Goal: Complete application form: Complete application form

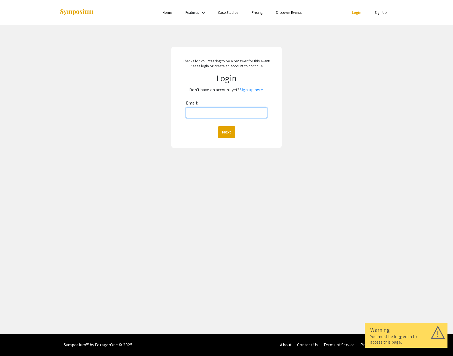
click at [197, 118] on input "Email:" at bounding box center [226, 113] width 81 height 10
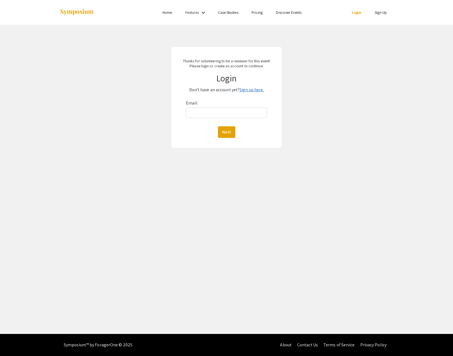
click at [258, 93] on link "Sign up here." at bounding box center [251, 90] width 24 height 6
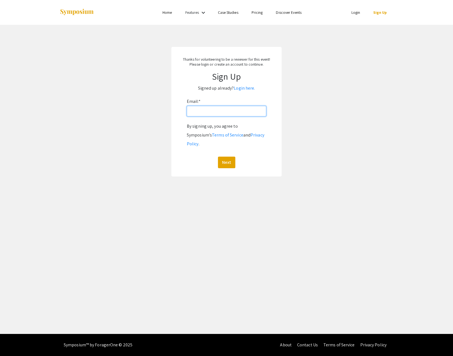
click at [220, 116] on input "Email: *" at bounding box center [226, 111] width 79 height 10
type input "[PERSON_NAME][EMAIL_ADDRESS][PERSON_NAME][DOMAIN_NAME]"
click at [222, 168] on button "Next" at bounding box center [226, 163] width 17 height 12
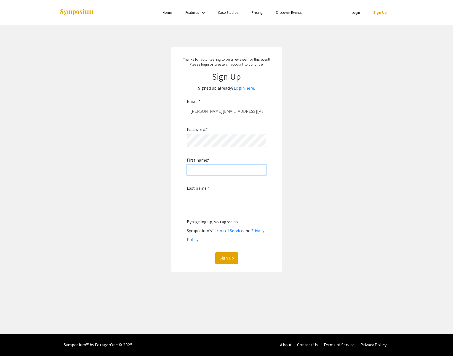
click at [202, 175] on input "First name: *" at bounding box center [226, 170] width 79 height 10
type input "Christine"
type input "Richardson"
click at [221, 264] on button "Sign Up" at bounding box center [226, 258] width 23 height 12
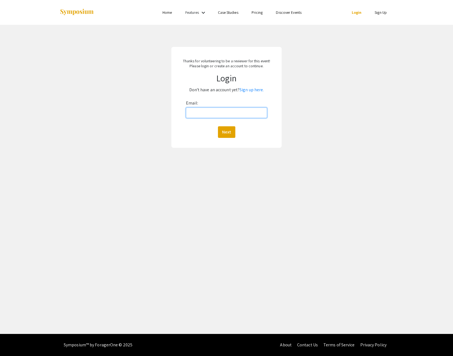
click at [214, 118] on input "Email:" at bounding box center [226, 113] width 81 height 10
type input "[PERSON_NAME][EMAIL_ADDRESS][PERSON_NAME][DOMAIN_NAME]"
click at [231, 138] on button "Next" at bounding box center [226, 132] width 17 height 12
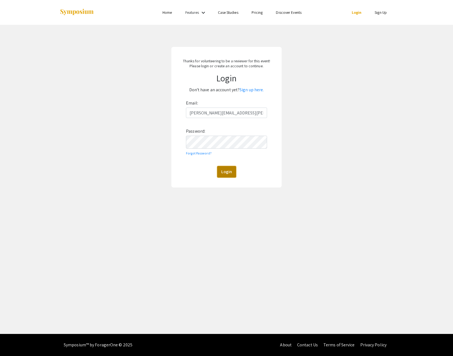
click at [224, 178] on button "Login" at bounding box center [226, 172] width 19 height 12
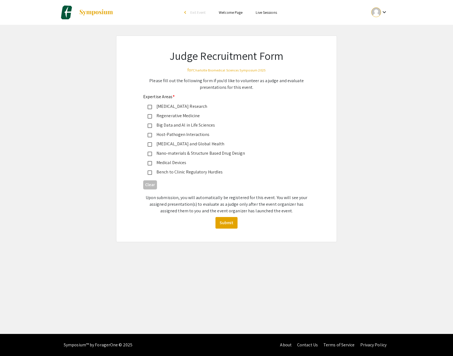
click at [152, 109] on mat-pseudo-checkbox at bounding box center [150, 107] width 4 height 4
click at [152, 156] on mat-pseudo-checkbox at bounding box center [150, 154] width 4 height 4
click at [152, 165] on mat-pseudo-checkbox at bounding box center [150, 163] width 4 height 4
click at [222, 229] on button "Submit" at bounding box center [226, 223] width 22 height 12
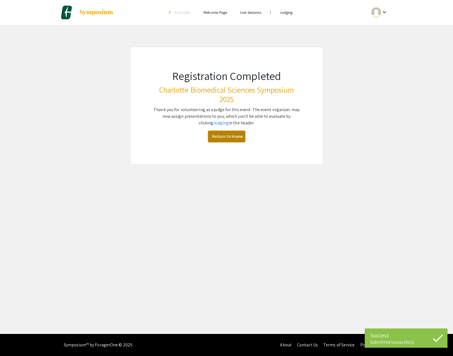
click at [225, 142] on link "Return to Home" at bounding box center [226, 137] width 37 height 12
